Goal: Task Accomplishment & Management: Use online tool/utility

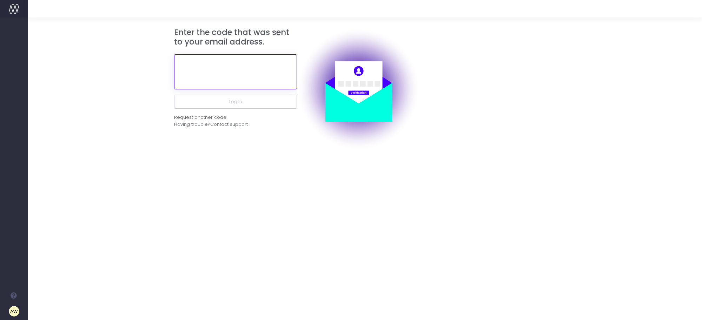
click at [230, 74] on input "text" at bounding box center [235, 71] width 123 height 35
paste input "552535"
type input "552535"
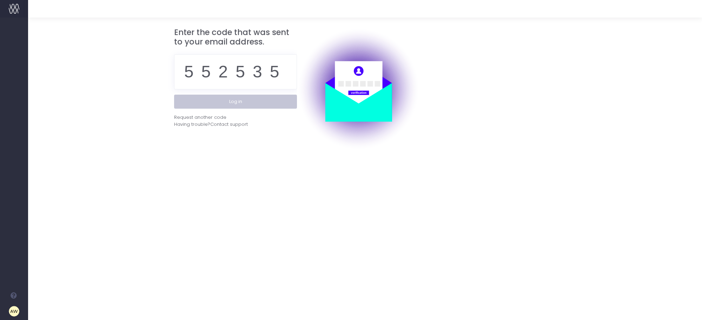
click at [230, 106] on button "Log in" at bounding box center [235, 102] width 123 height 14
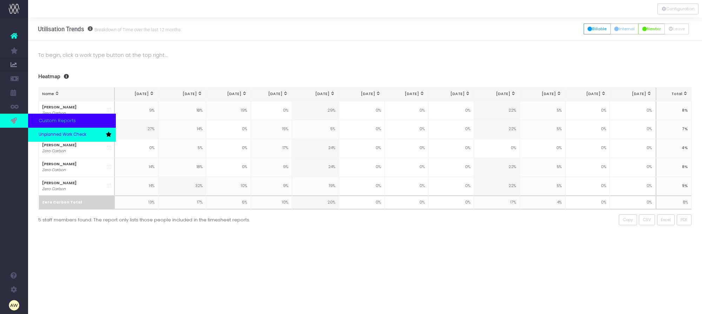
click at [50, 134] on span "Unplanned Work Check" at bounding box center [63, 135] width 48 height 6
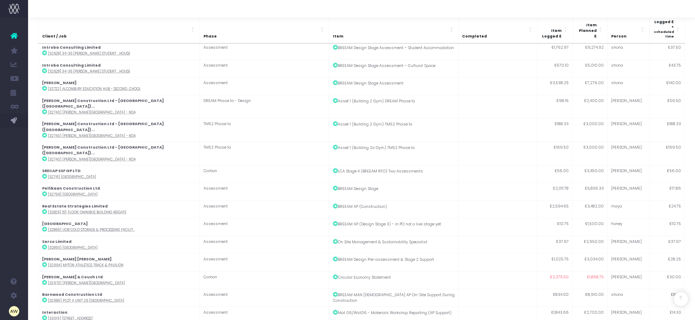
scroll to position [485, 0]
